Goal: Information Seeking & Learning: Learn about a topic

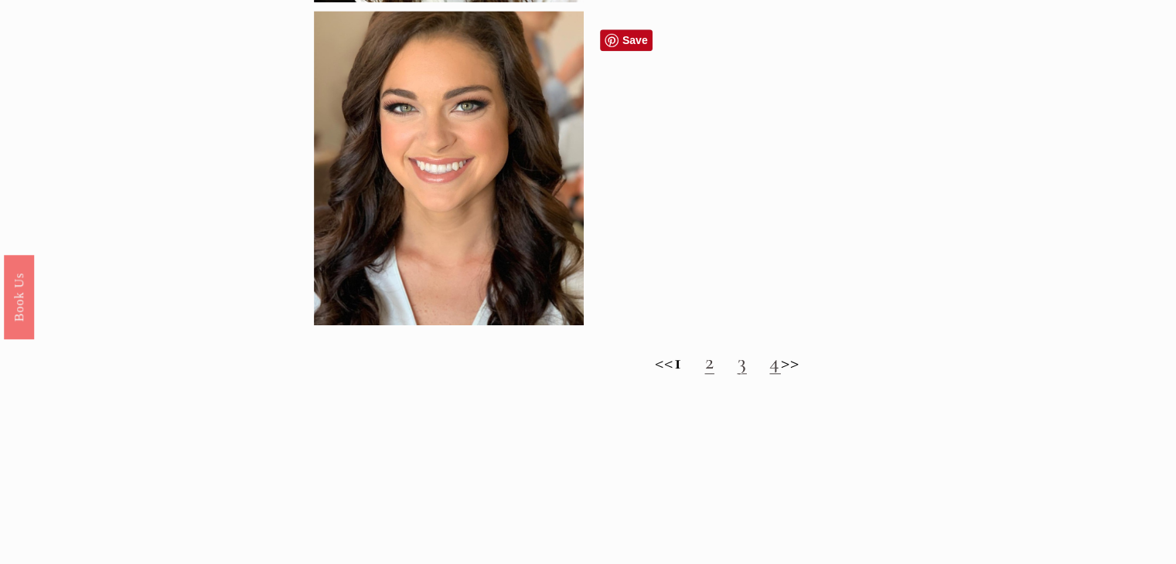
scroll to position [1536, 0]
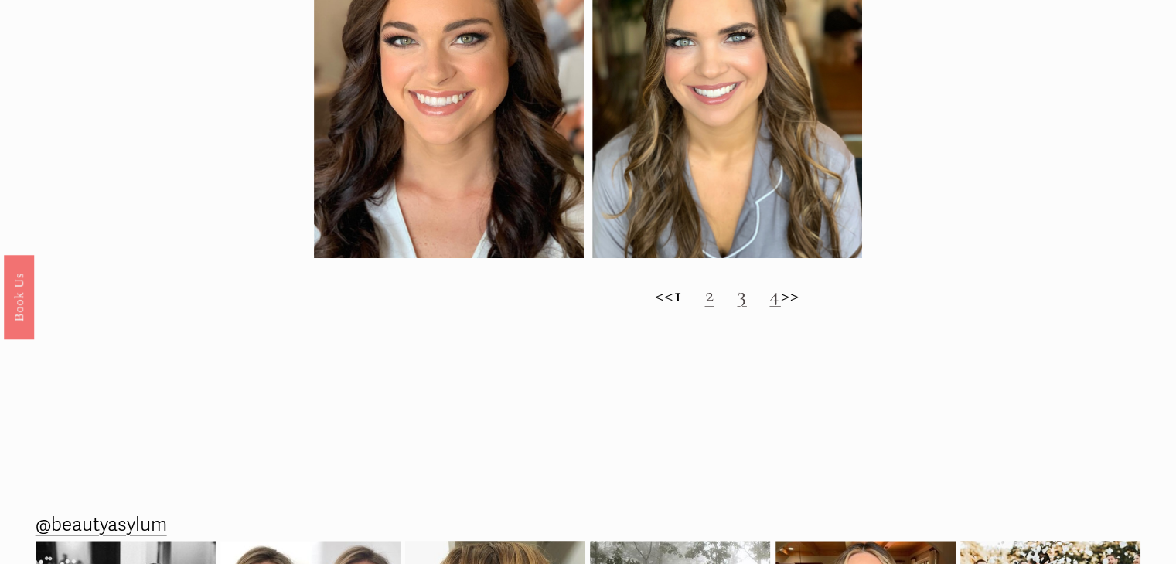
click at [711, 308] on link "2" at bounding box center [708, 294] width 9 height 26
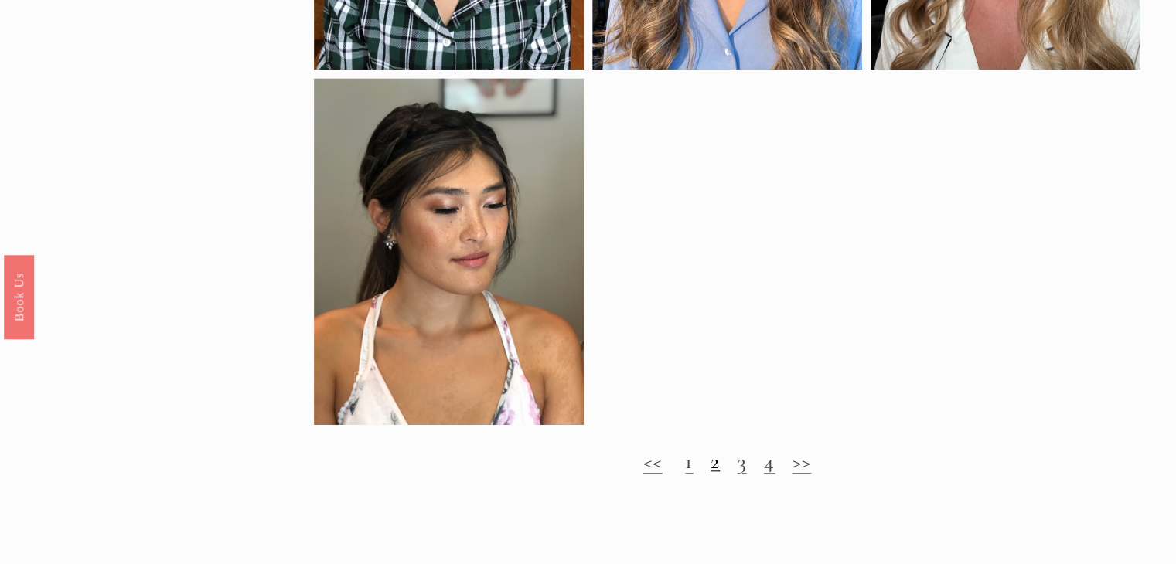
scroll to position [1370, 0]
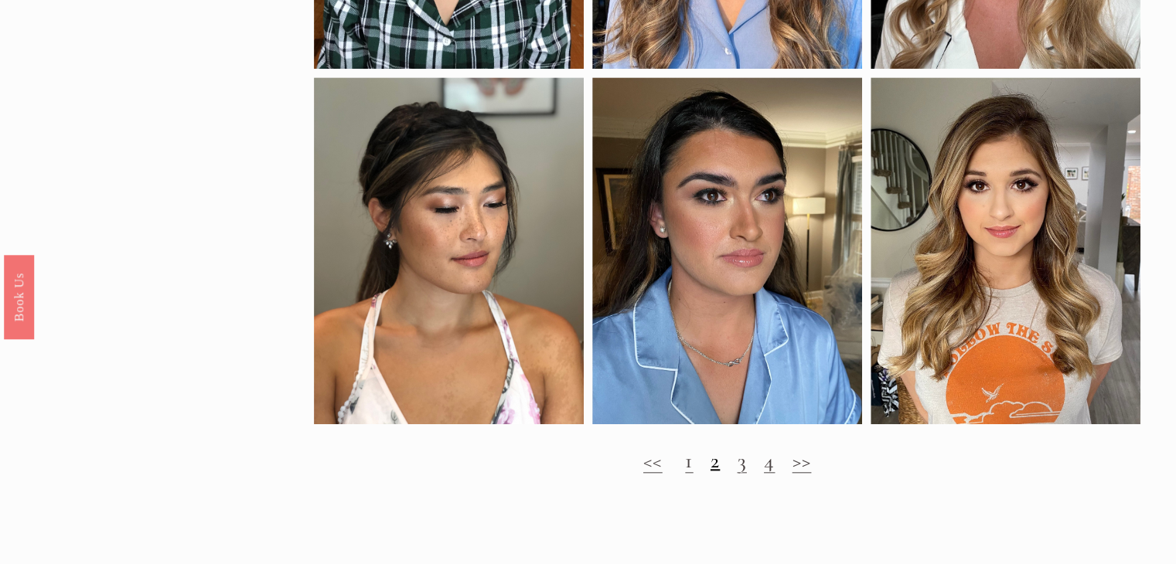
click at [743, 474] on link "3" at bounding box center [741, 461] width 9 height 26
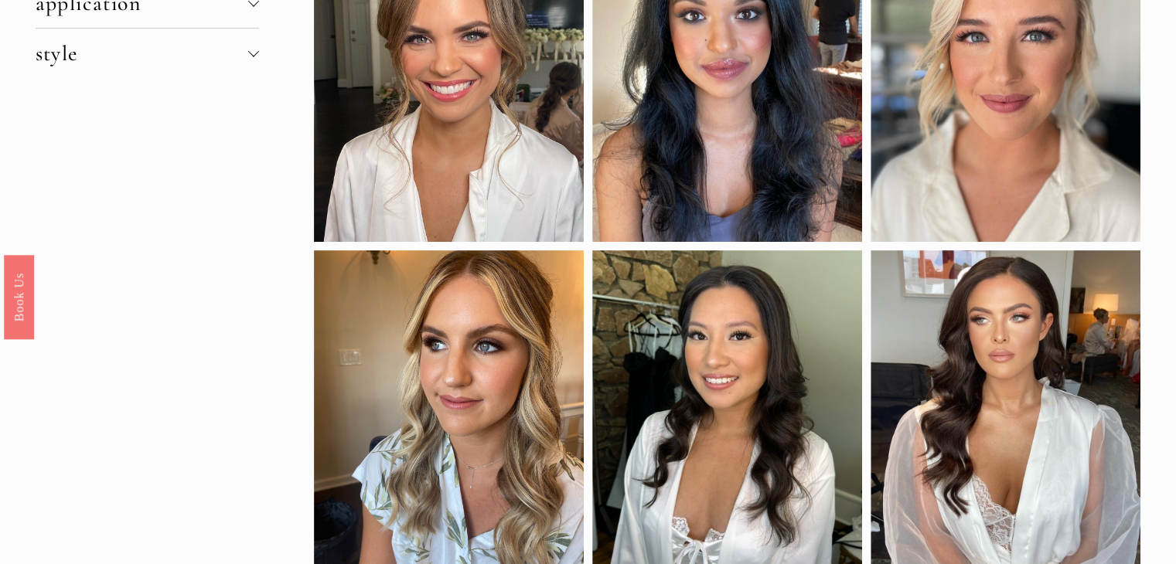
scroll to position [0, 0]
